Goal: Information Seeking & Learning: Learn about a topic

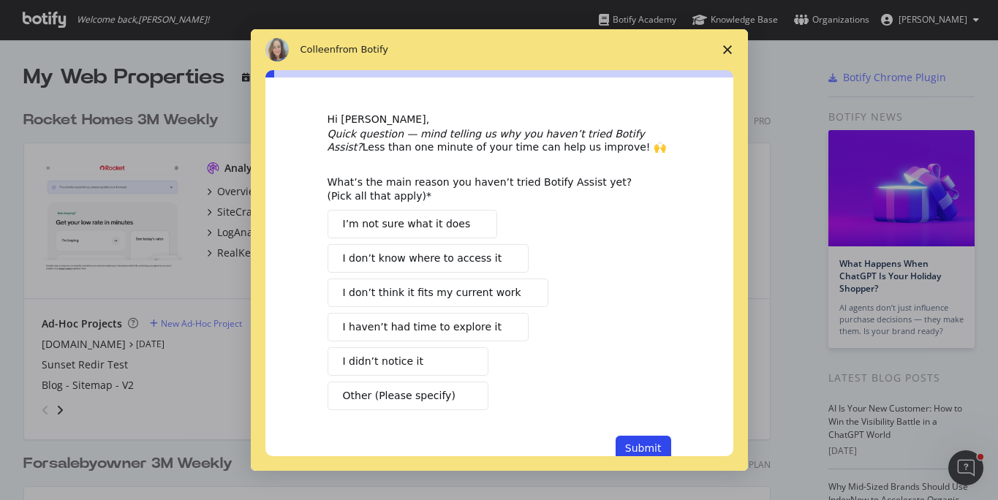
click at [726, 51] on icon "Close survey" at bounding box center [727, 49] width 9 height 9
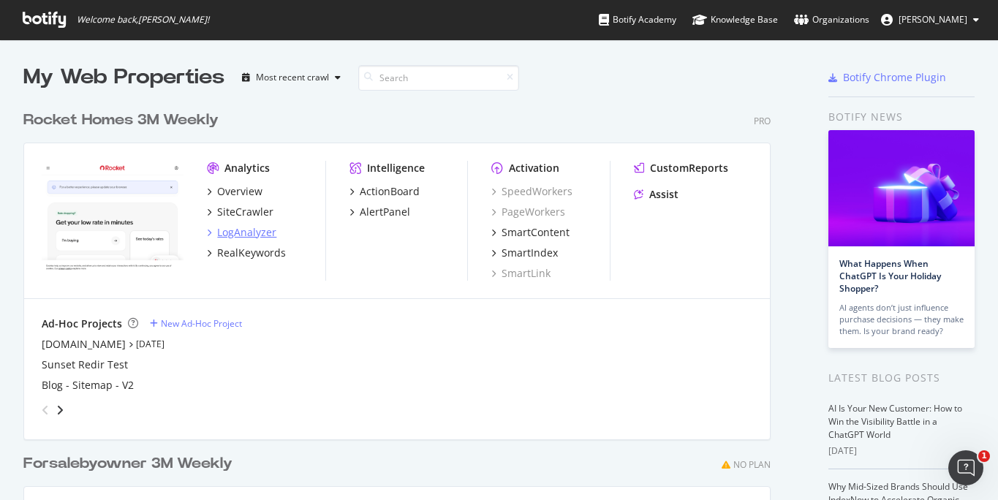
click at [248, 231] on div "LogAnalyzer" at bounding box center [246, 232] width 59 height 15
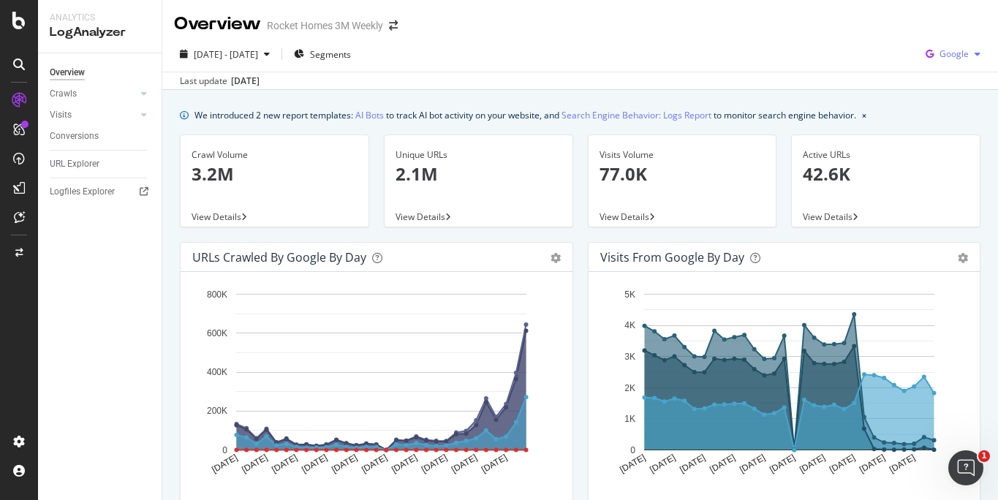
click at [949, 56] on span "Google" at bounding box center [953, 54] width 29 height 12
click at [930, 111] on span "Bing" at bounding box center [953, 110] width 54 height 13
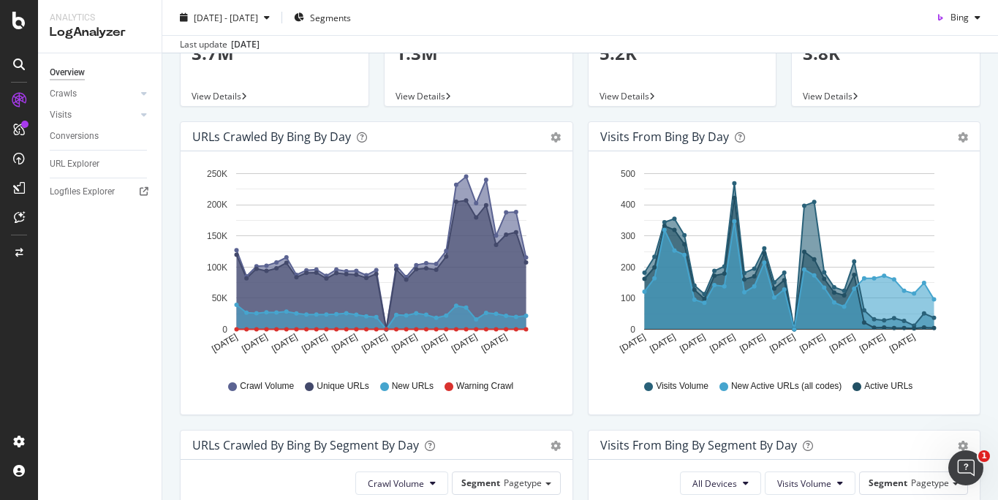
scroll to position [153, 0]
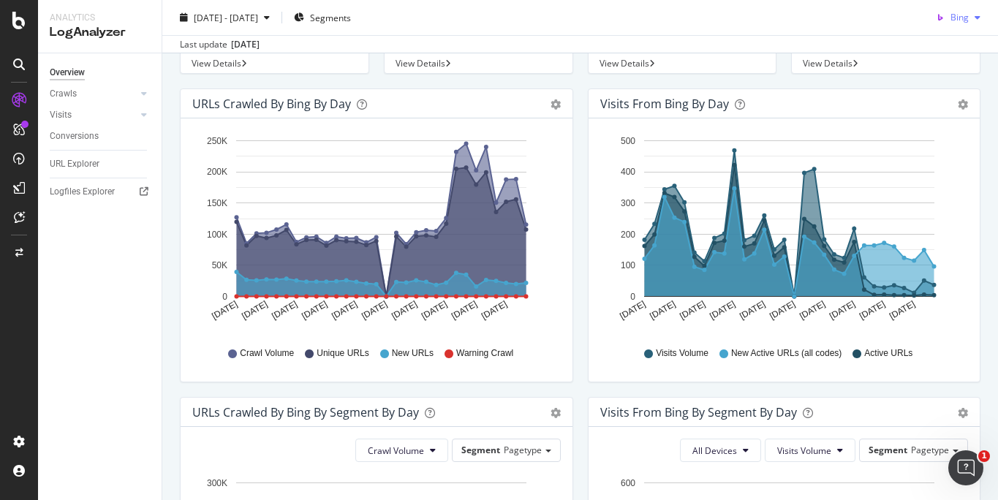
click at [971, 17] on div "button" at bounding box center [977, 17] width 18 height 9
click at [957, 41] on span "Google" at bounding box center [954, 46] width 54 height 13
